Goal: Task Accomplishment & Management: Complete application form

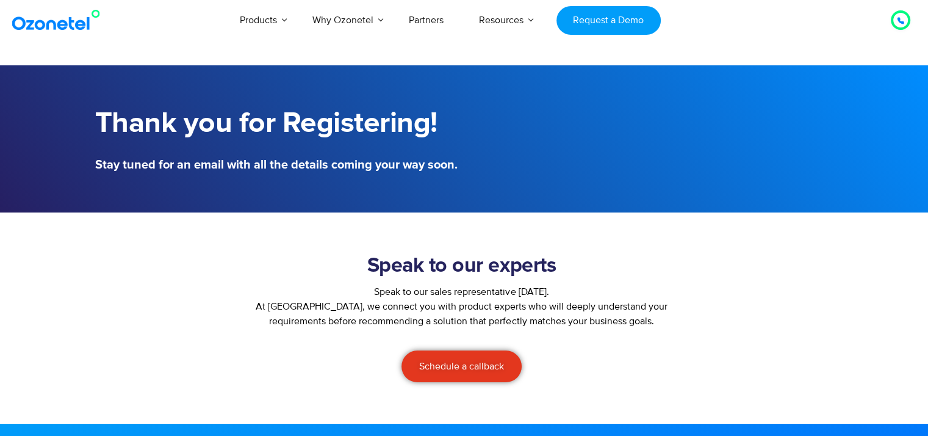
click at [898, 26] on div at bounding box center [900, 20] width 7 height 15
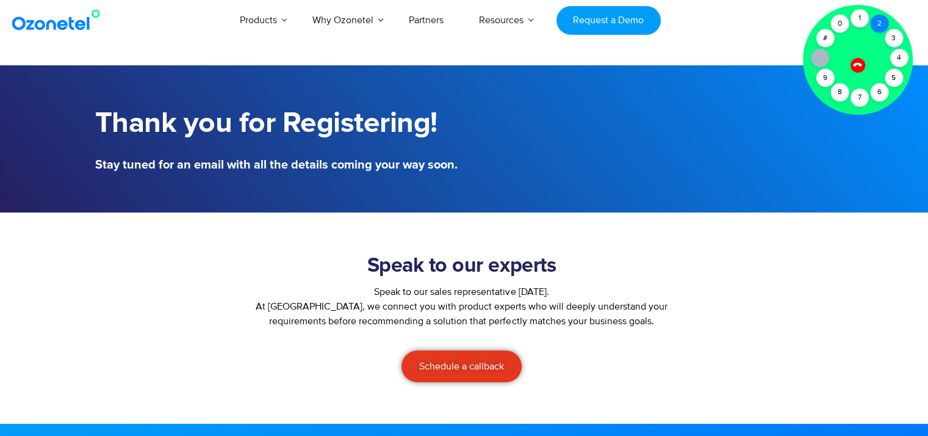
click at [876, 24] on div "2" at bounding box center [879, 24] width 18 height 18
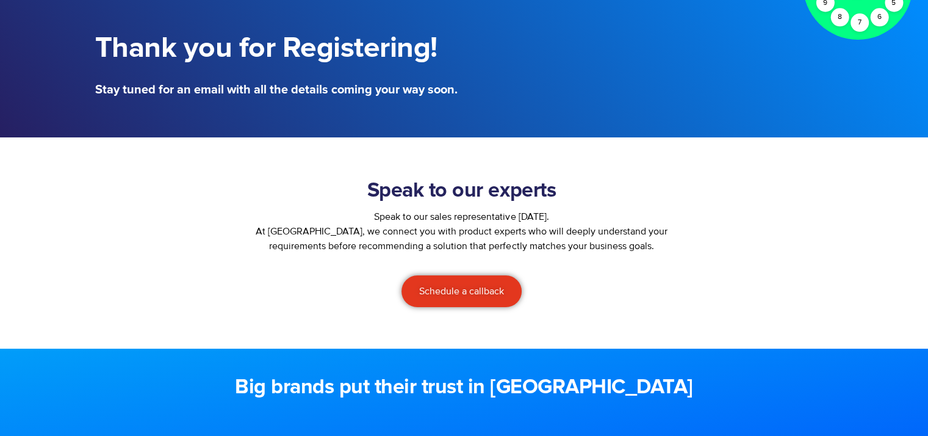
scroll to position [76, 0]
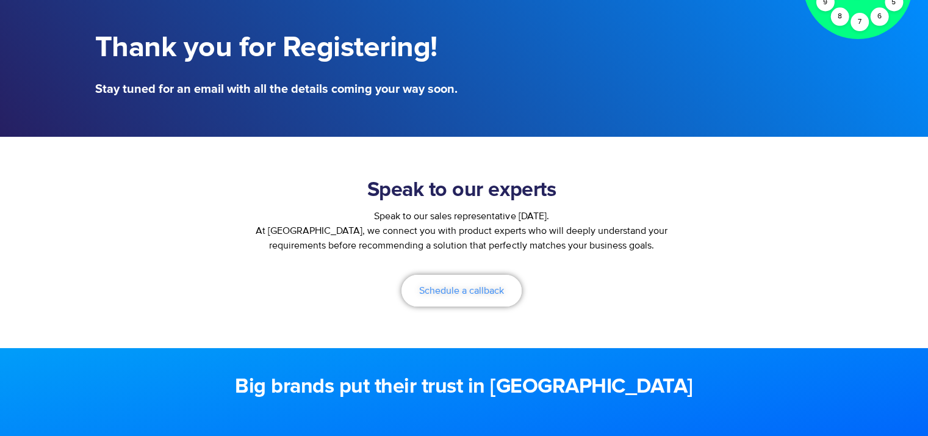
click at [481, 289] on span "Schedule a callback" at bounding box center [461, 291] width 85 height 10
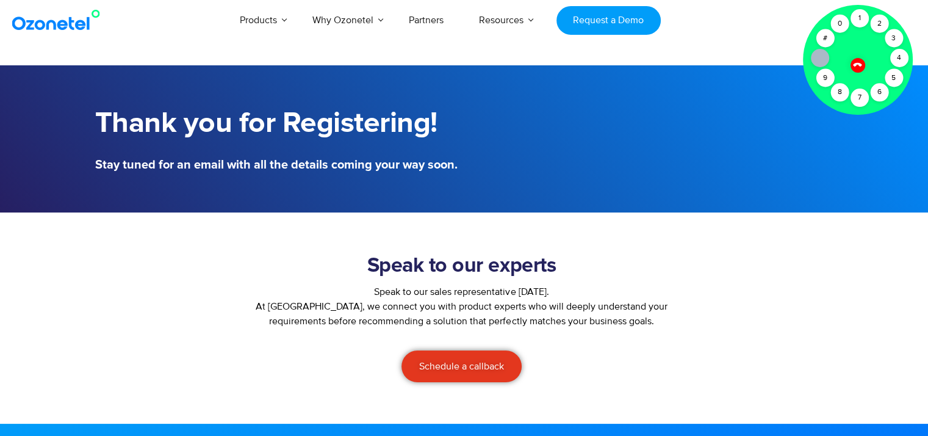
scroll to position [49, 0]
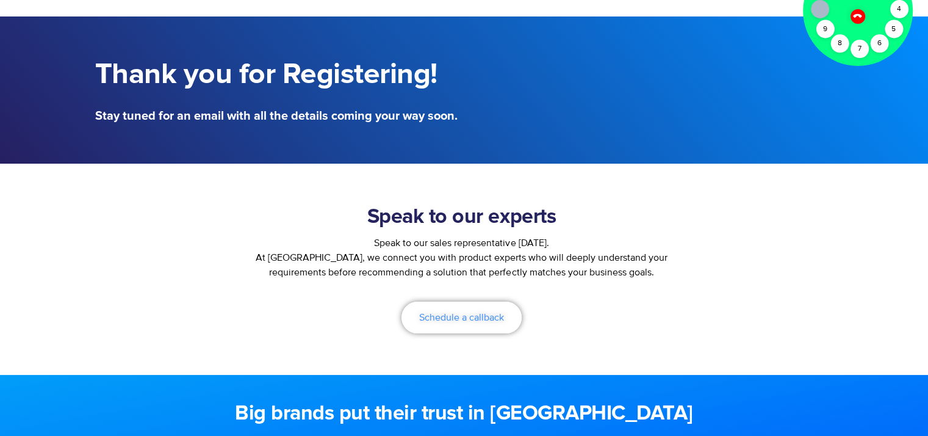
click at [464, 325] on link "Schedule a callback" at bounding box center [461, 317] width 120 height 32
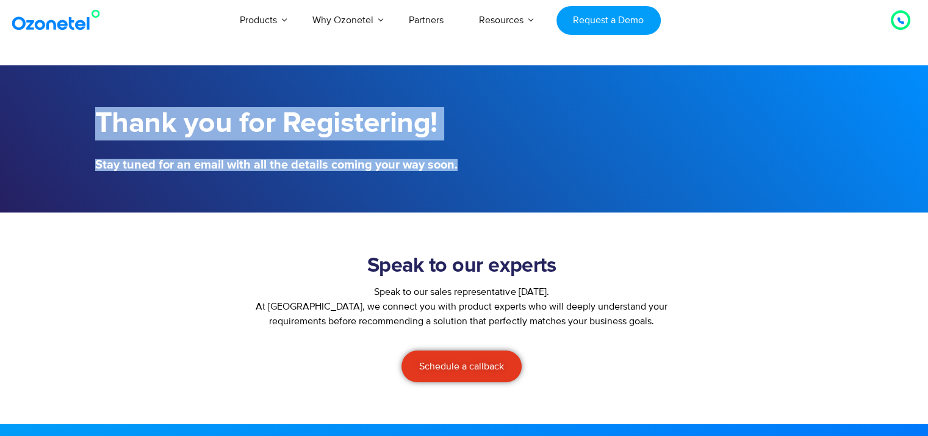
drag, startPoint x: 96, startPoint y: 121, endPoint x: 494, endPoint y: 159, distance: 400.3
click at [494, 159] on div "Thank you for Registering! Stay tuned for an email with all the details coming …" at bounding box center [464, 139] width 750 height 76
click at [494, 159] on div at bounding box center [651, 139] width 375 height 76
drag, startPoint x: 94, startPoint y: 124, endPoint x: 553, endPoint y: 121, distance: 458.8
click at [553, 121] on div "Thank you for Registering! Stay tuned for an email with all the details coming …" at bounding box center [464, 139] width 750 height 76
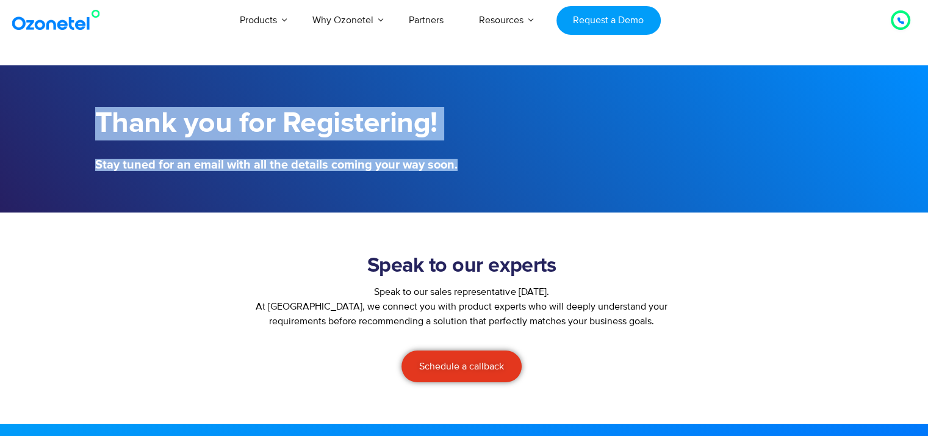
click at [434, 124] on h1 "Thank you for Registering!" at bounding box center [276, 124] width 363 height 34
drag, startPoint x: 90, startPoint y: 120, endPoint x: 562, endPoint y: 120, distance: 472.3
click at [562, 120] on div "Thank you for Registering! Stay tuned for an email with all the details coming …" at bounding box center [464, 139] width 750 height 76
click at [45, 130] on section "Thank you for Registering! Stay tuned for an email with all the details coming …" at bounding box center [464, 138] width 928 height 147
drag, startPoint x: 91, startPoint y: 115, endPoint x: 527, endPoint y: 151, distance: 437.1
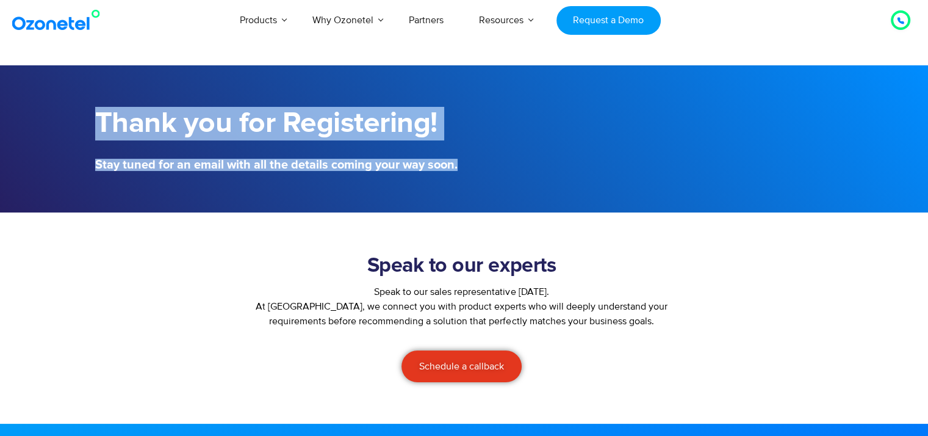
click at [527, 151] on div "Thank you for Registering! Stay tuned for an email with all the details coming …" at bounding box center [464, 139] width 750 height 76
click at [239, 131] on h1 "Thank you for Registering!" at bounding box center [276, 124] width 363 height 34
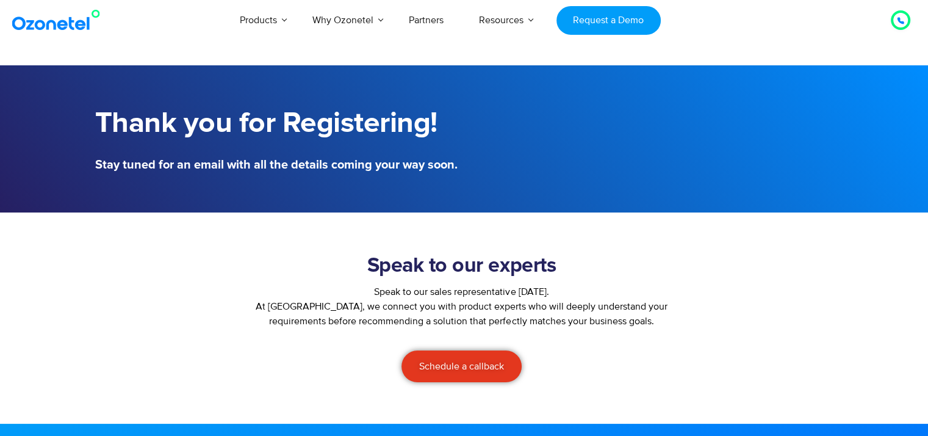
click at [239, 131] on h1 "Thank you for Registering!" at bounding box center [276, 124] width 363 height 34
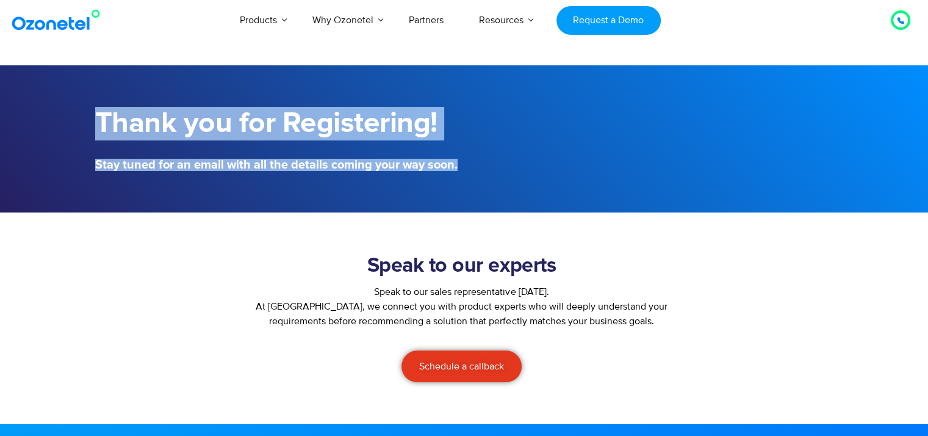
drag, startPoint x: 90, startPoint y: 113, endPoint x: 501, endPoint y: 129, distance: 411.0
click at [501, 129] on div "Thank you for Registering! Stay tuned for an email with all the details coming …" at bounding box center [464, 139] width 750 height 76
click at [251, 119] on h1 "Thank you for Registering!" at bounding box center [276, 124] width 363 height 34
drag, startPoint x: 100, startPoint y: 125, endPoint x: 468, endPoint y: 101, distance: 368.7
click at [468, 101] on div "Thank you for Registering! Stay tuned for an email with all the details coming …" at bounding box center [464, 139] width 750 height 76
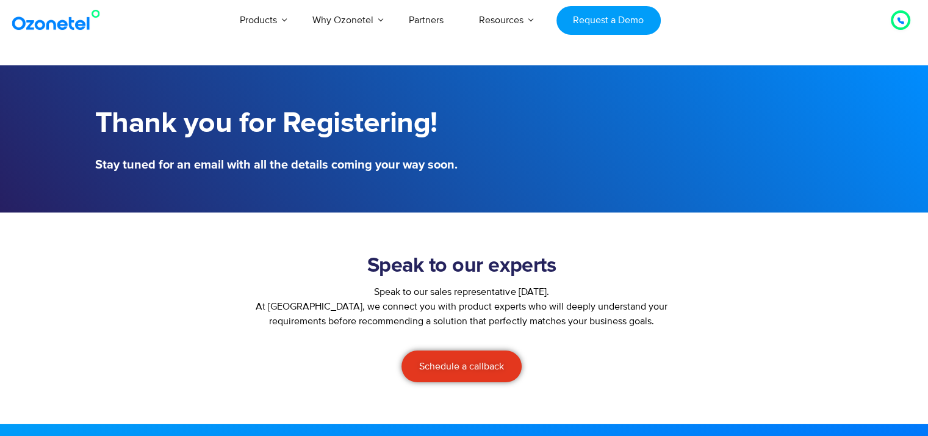
click at [416, 215] on section "Speak to our experts Speak to our sales representative [DATE]. At [GEOGRAPHIC_D…" at bounding box center [464, 317] width 928 height 211
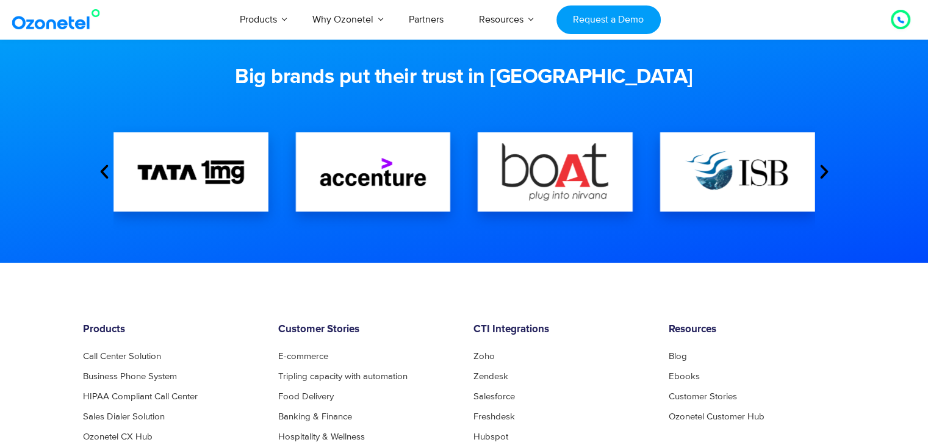
scroll to position [386, 0]
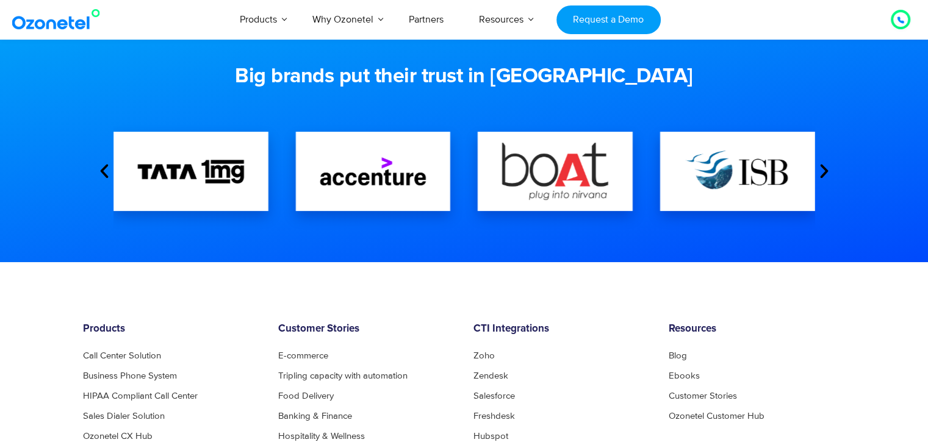
click at [826, 168] on icon "Next slide" at bounding box center [824, 171] width 18 height 18
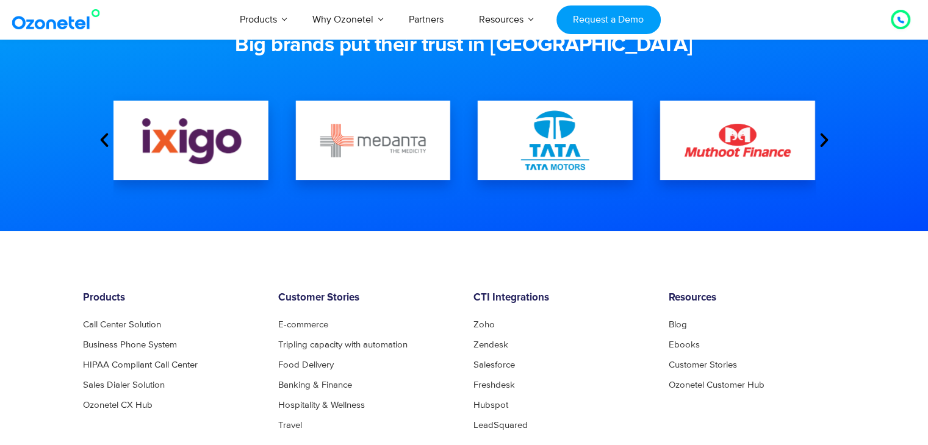
scroll to position [705, 0]
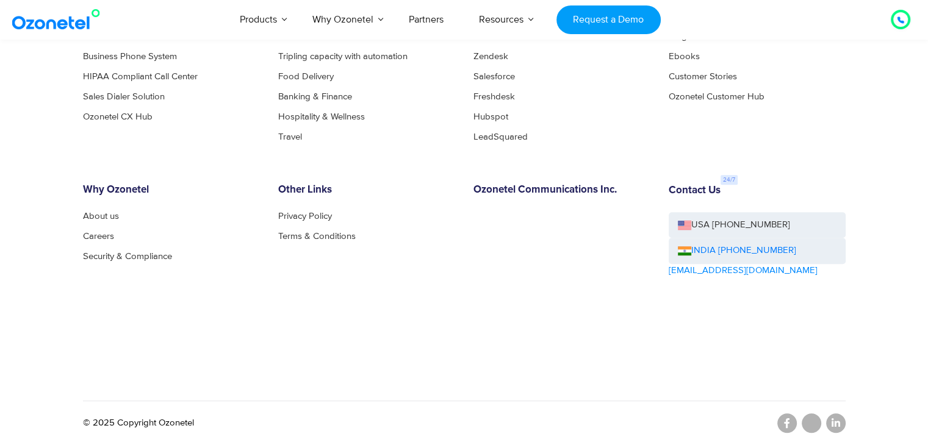
click at [902, 383] on footer "Products Call Center Solution Business Phone System HIPAA Compliant Call Center…" at bounding box center [464, 194] width 928 height 503
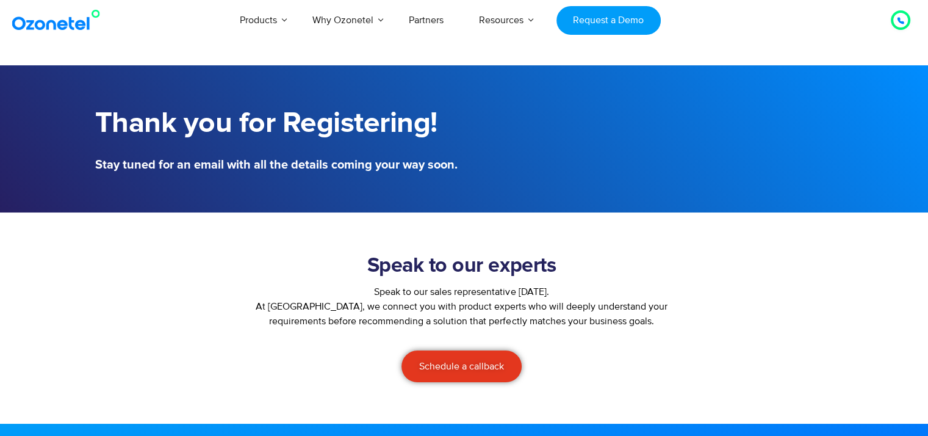
scroll to position [0, 0]
click at [896, 19] on div at bounding box center [900, 20] width 15 height 15
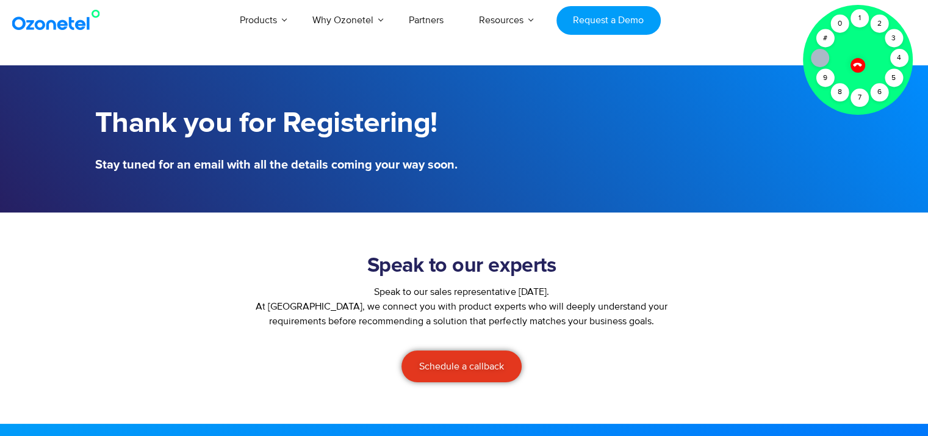
click at [859, 59] on div at bounding box center [858, 65] width 21 height 21
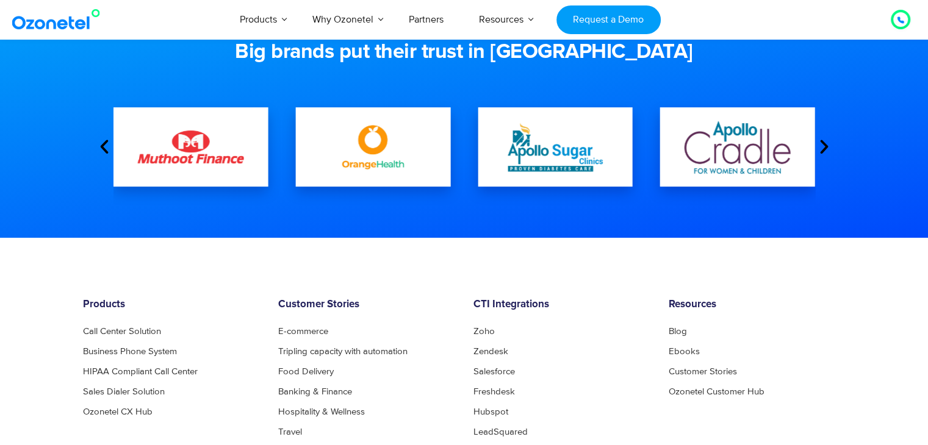
scroll to position [410, 0]
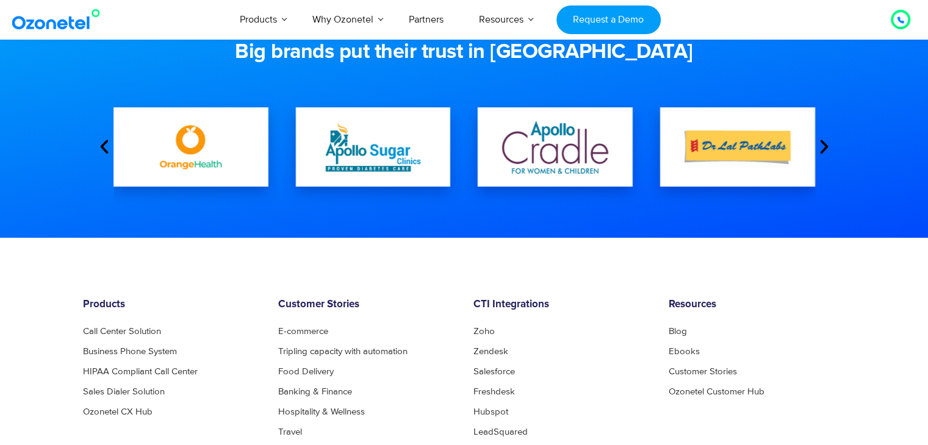
click at [912, 20] on div at bounding box center [901, 19] width 34 height 34
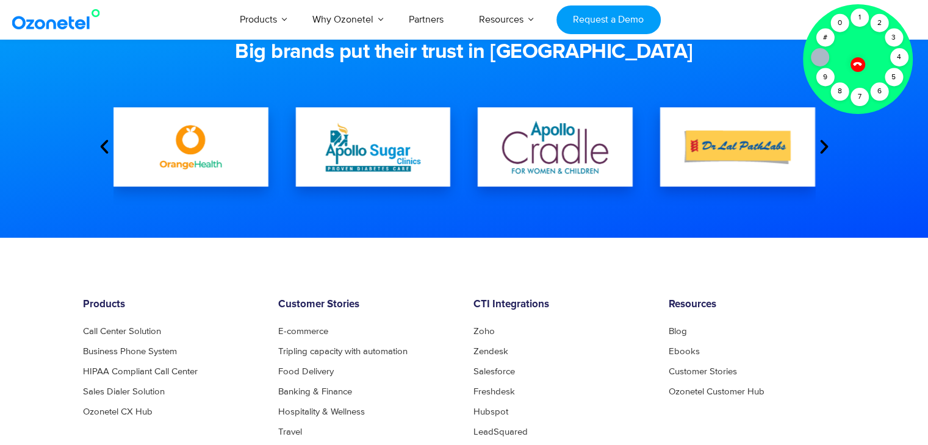
click at [857, 63] on icon at bounding box center [857, 64] width 9 height 9
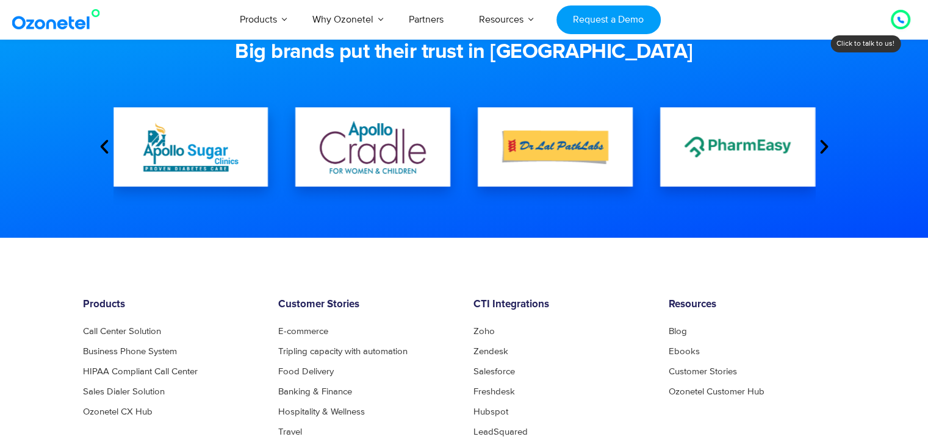
click at [896, 20] on div at bounding box center [900, 19] width 15 height 15
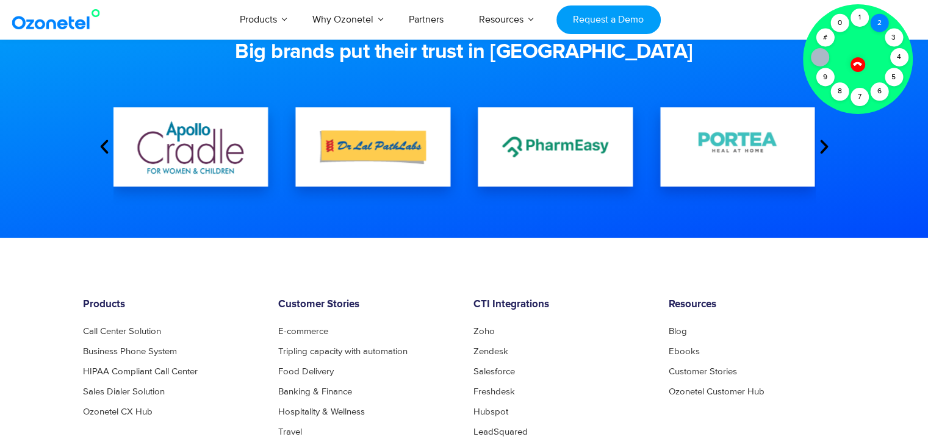
click at [877, 20] on div "2" at bounding box center [879, 23] width 18 height 18
click at [878, 25] on div "2" at bounding box center [879, 23] width 18 height 18
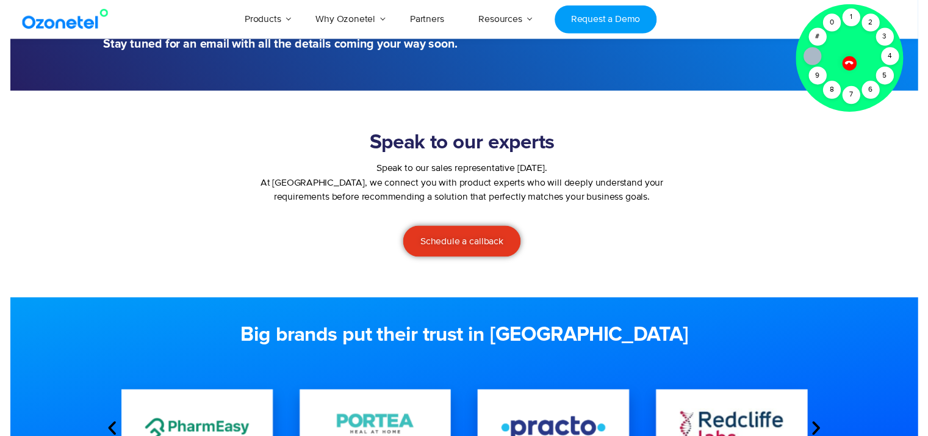
scroll to position [0, 0]
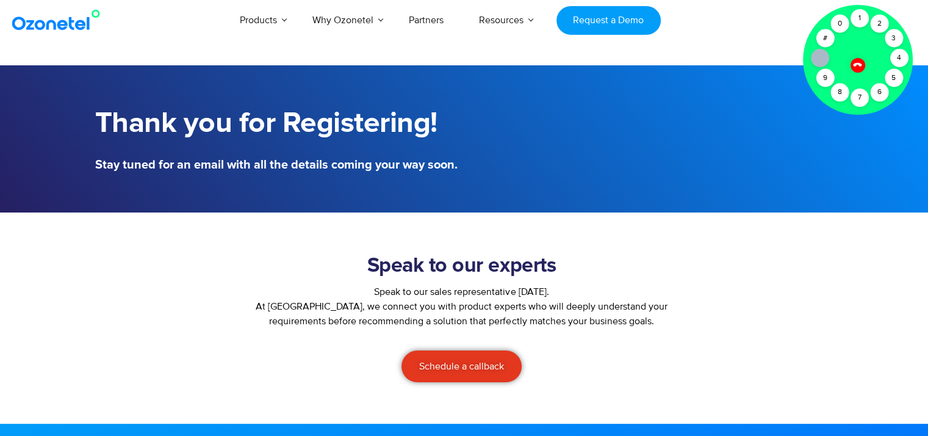
click at [857, 63] on icon at bounding box center [857, 64] width 9 height 9
